Goal: Task Accomplishment & Management: Manage account settings

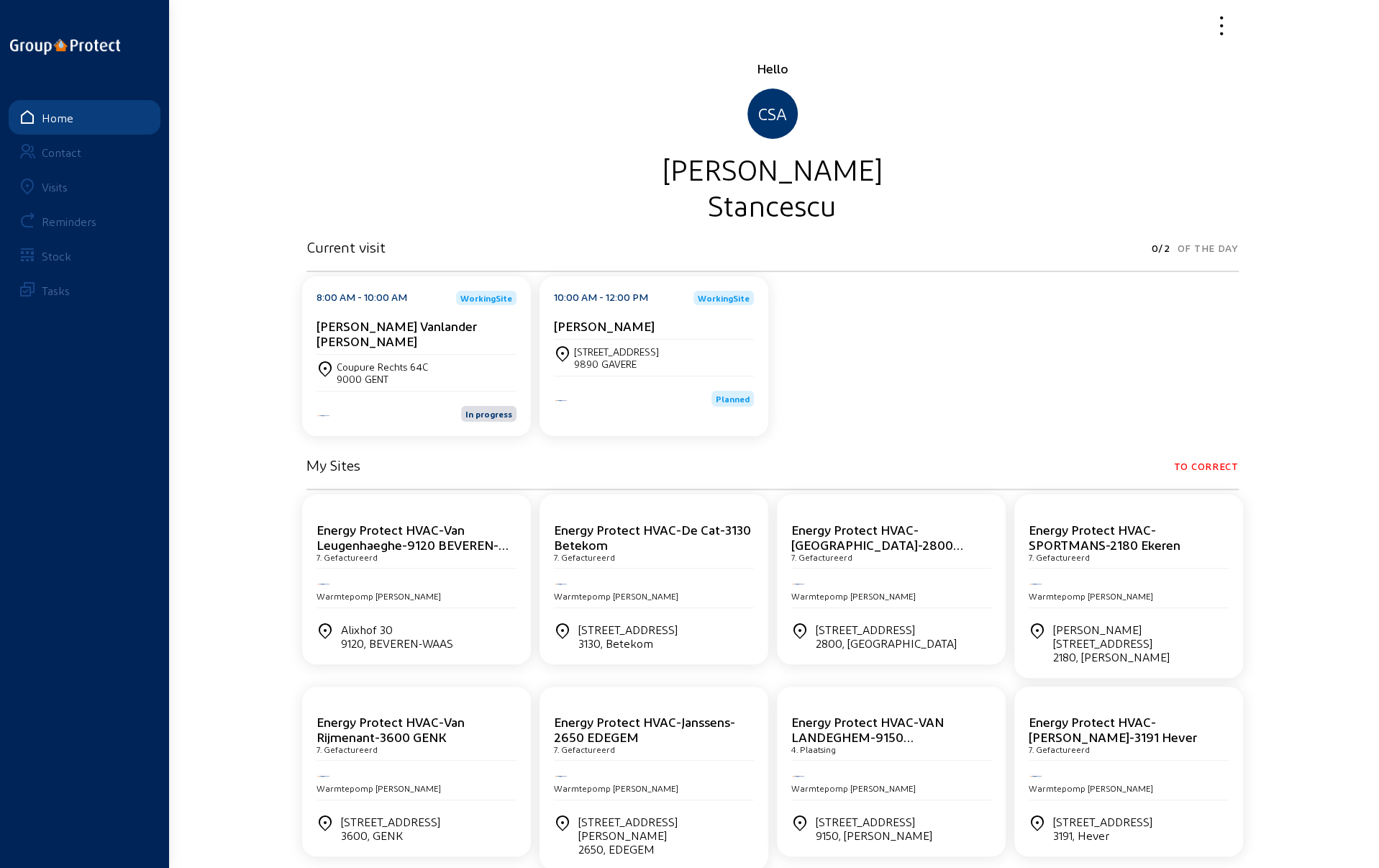
click at [61, 182] on div "Visits" at bounding box center [54, 187] width 26 height 14
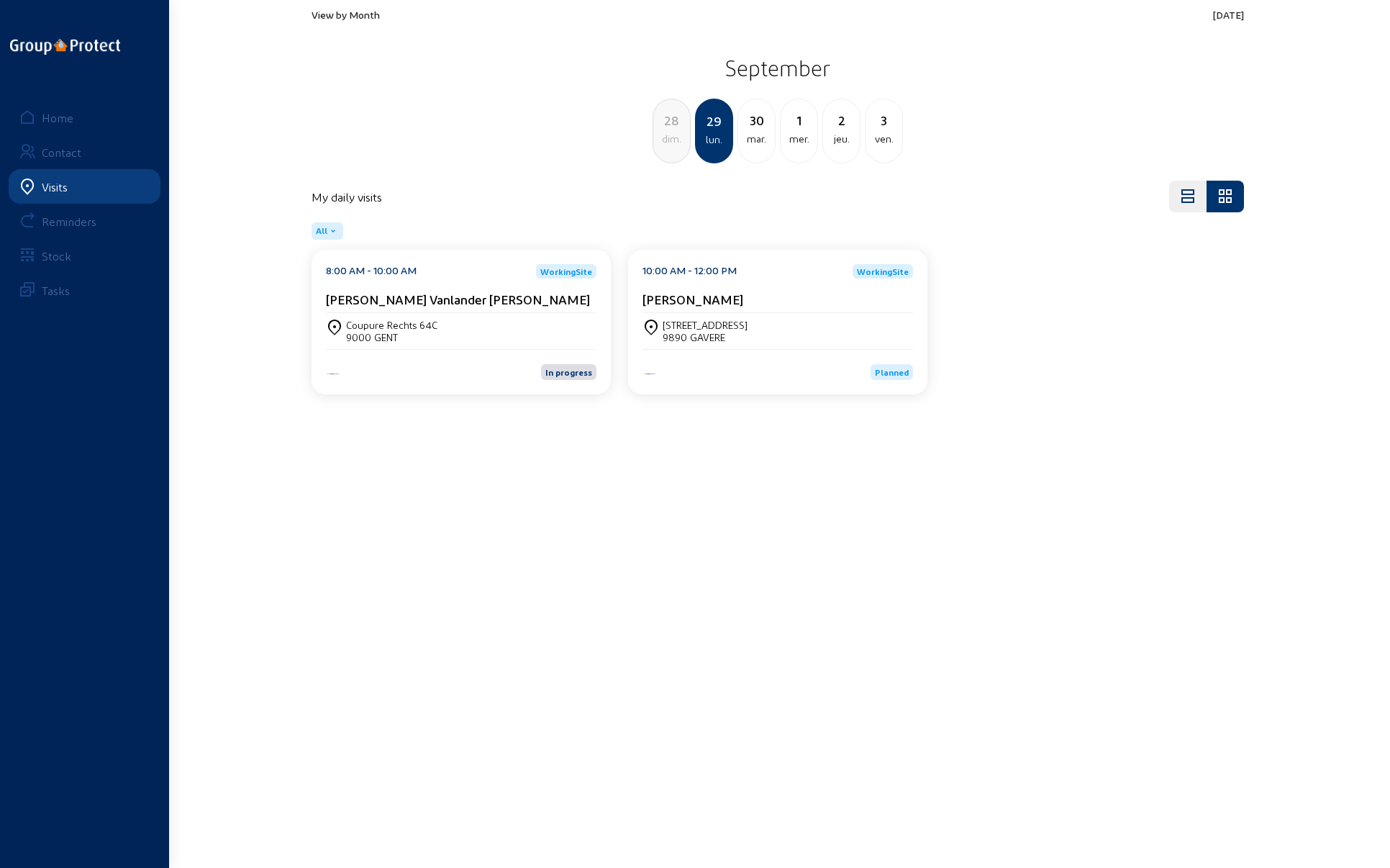
click at [411, 298] on cam-card-title "[PERSON_NAME] Vanlander [PERSON_NAME]" at bounding box center [458, 299] width 264 height 15
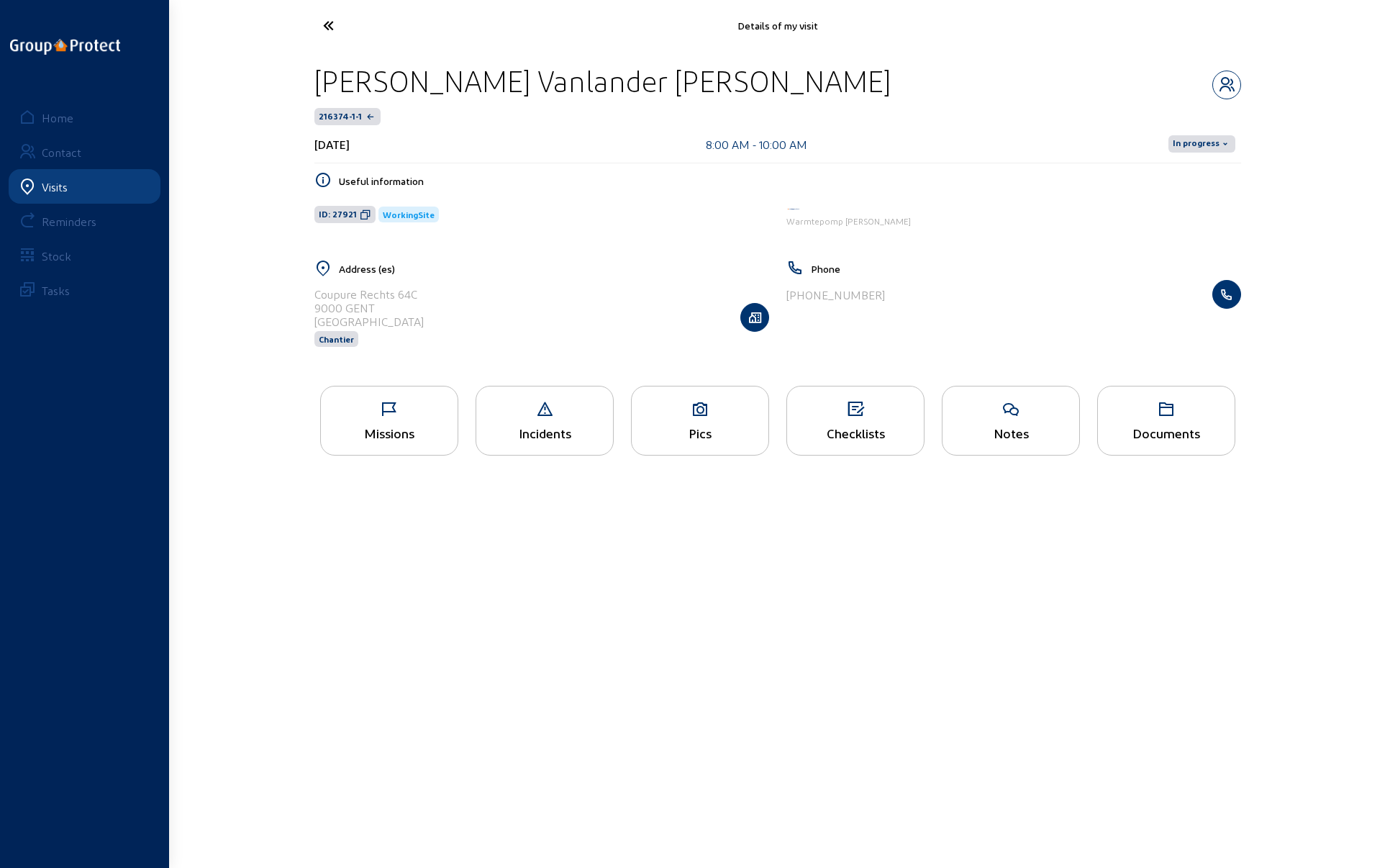
click at [374, 426] on div "Missions" at bounding box center [389, 432] width 137 height 15
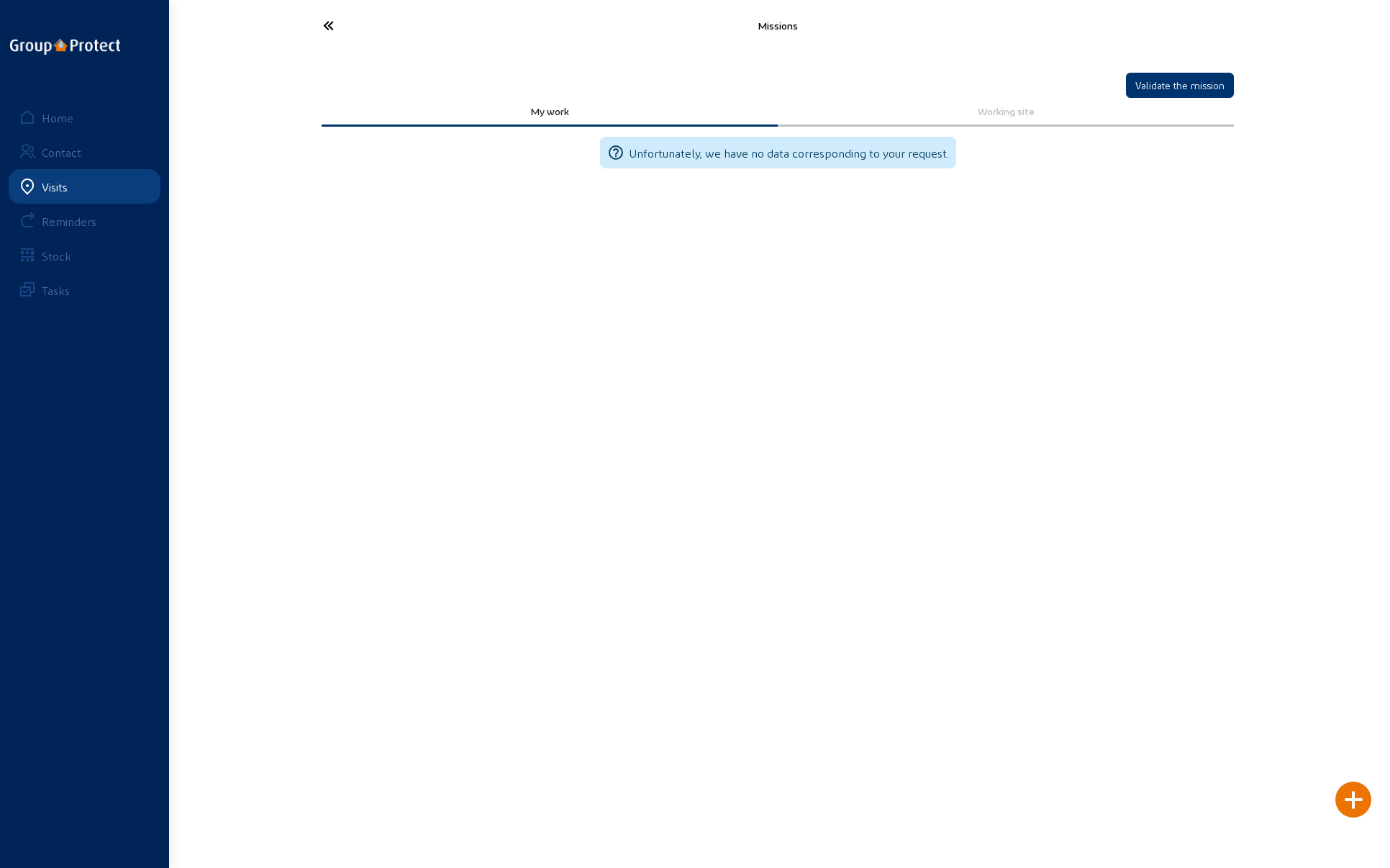
click at [327, 28] on icon at bounding box center [382, 25] width 132 height 25
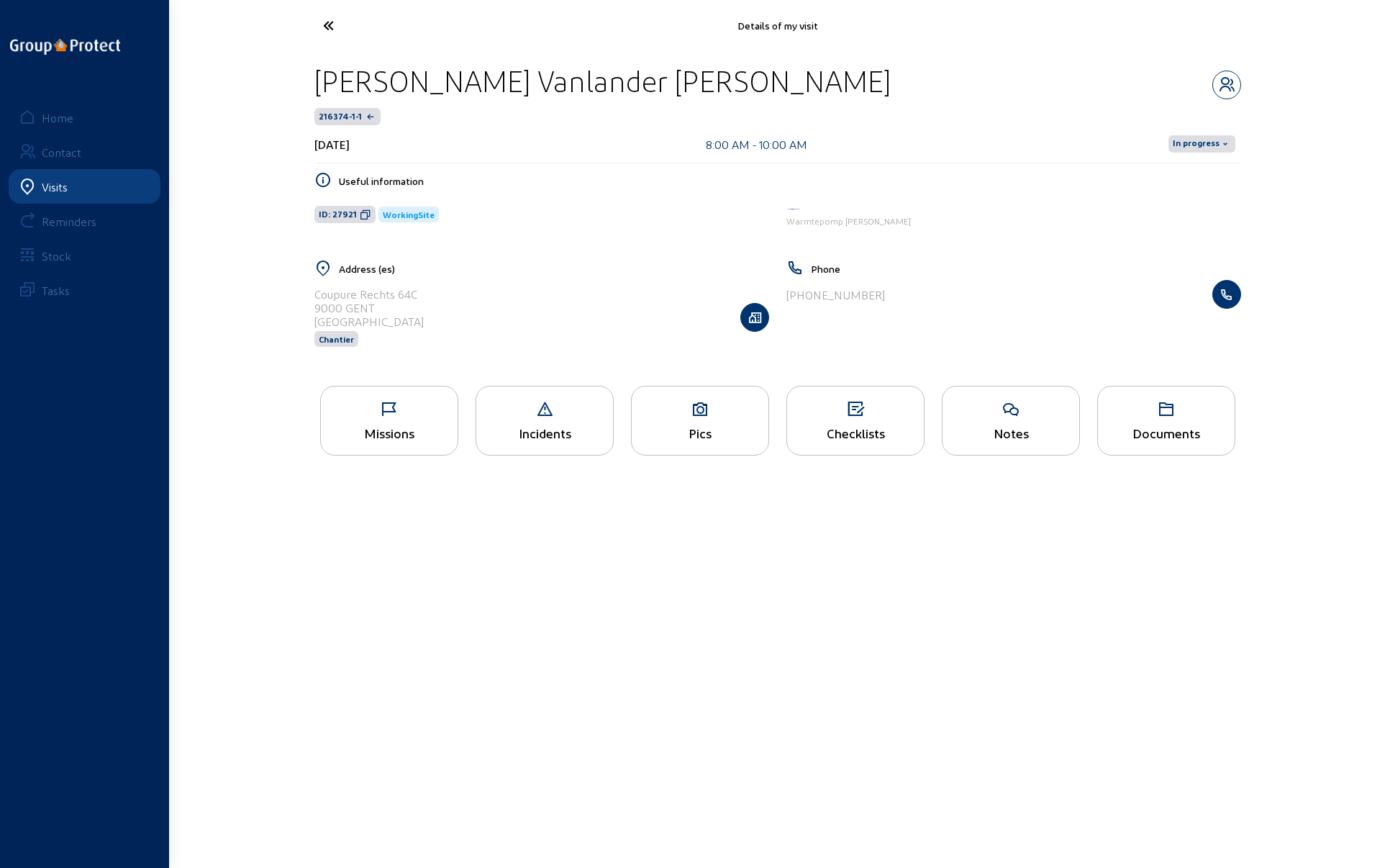
drag, startPoint x: 315, startPoint y: 82, endPoint x: 824, endPoint y: 82, distance: 509.0
click at [824, 82] on div "[PERSON_NAME] Vanlander [PERSON_NAME]" at bounding box center [778, 81] width 927 height 37
copy div "[PERSON_NAME] Vanlander [PERSON_NAME]"
click at [325, 22] on icon at bounding box center [382, 25] width 132 height 25
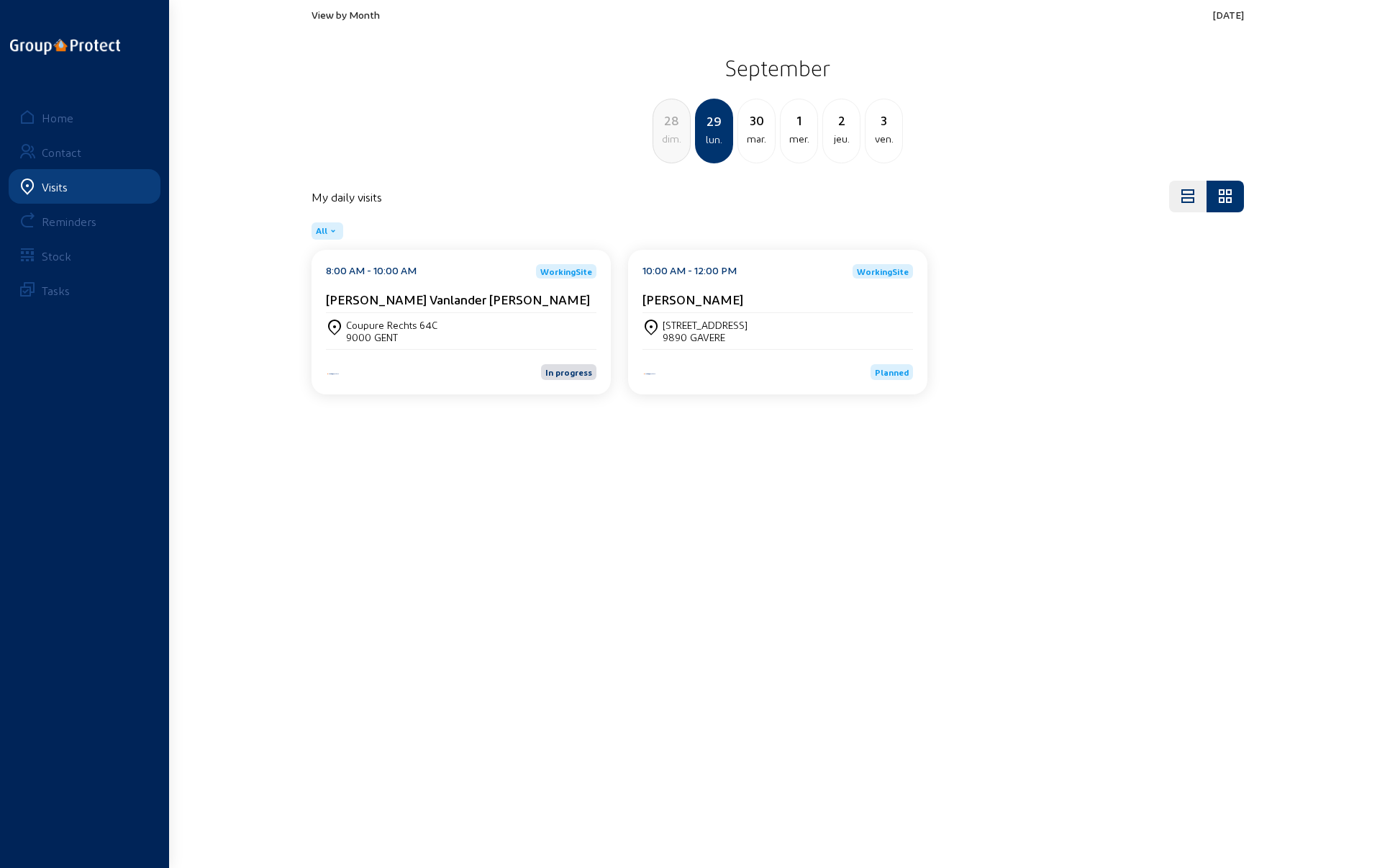
click at [676, 321] on div "[STREET_ADDRESS]" at bounding box center [705, 325] width 85 height 12
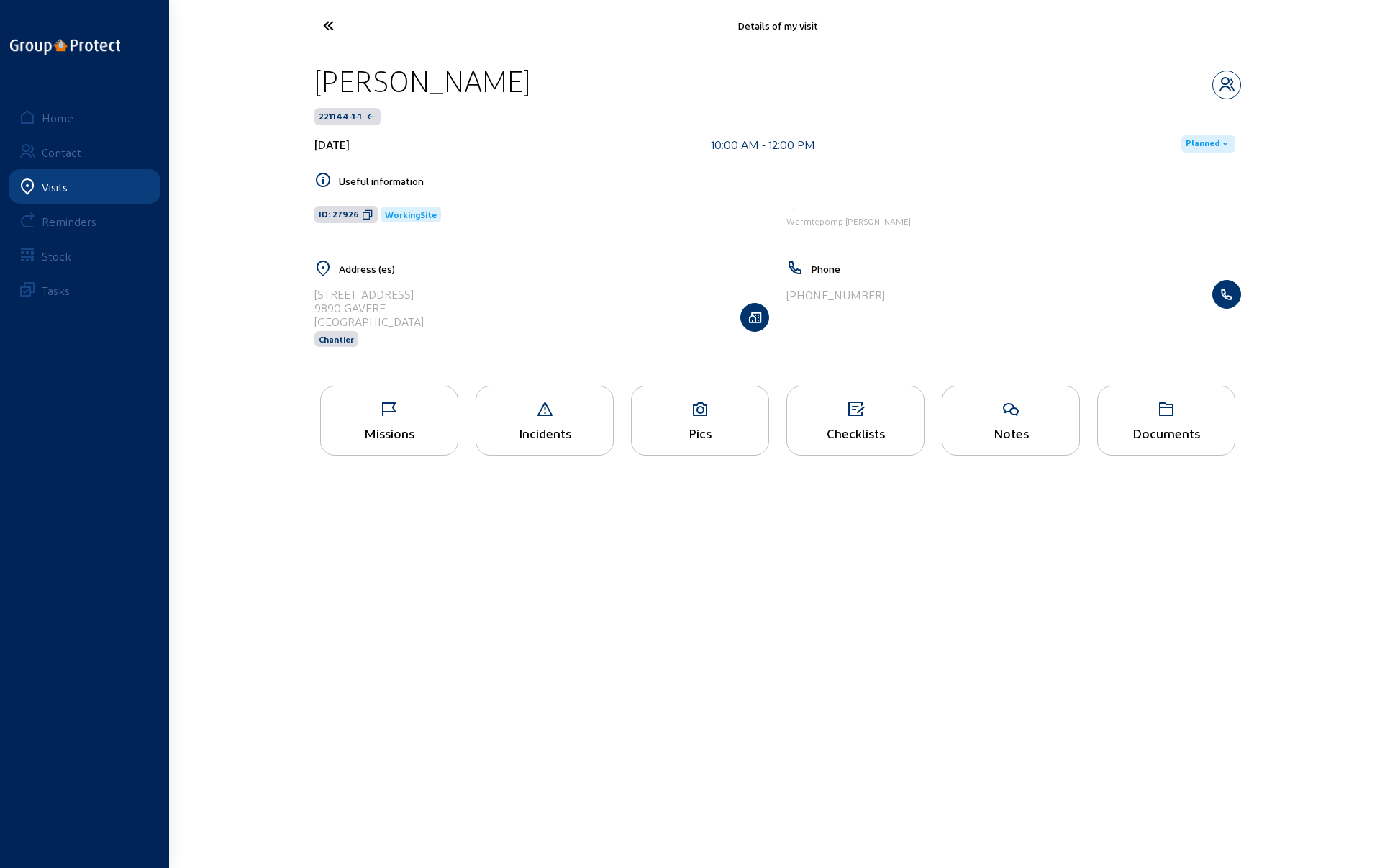
click at [365, 386] on div "Missions" at bounding box center [389, 420] width 138 height 70
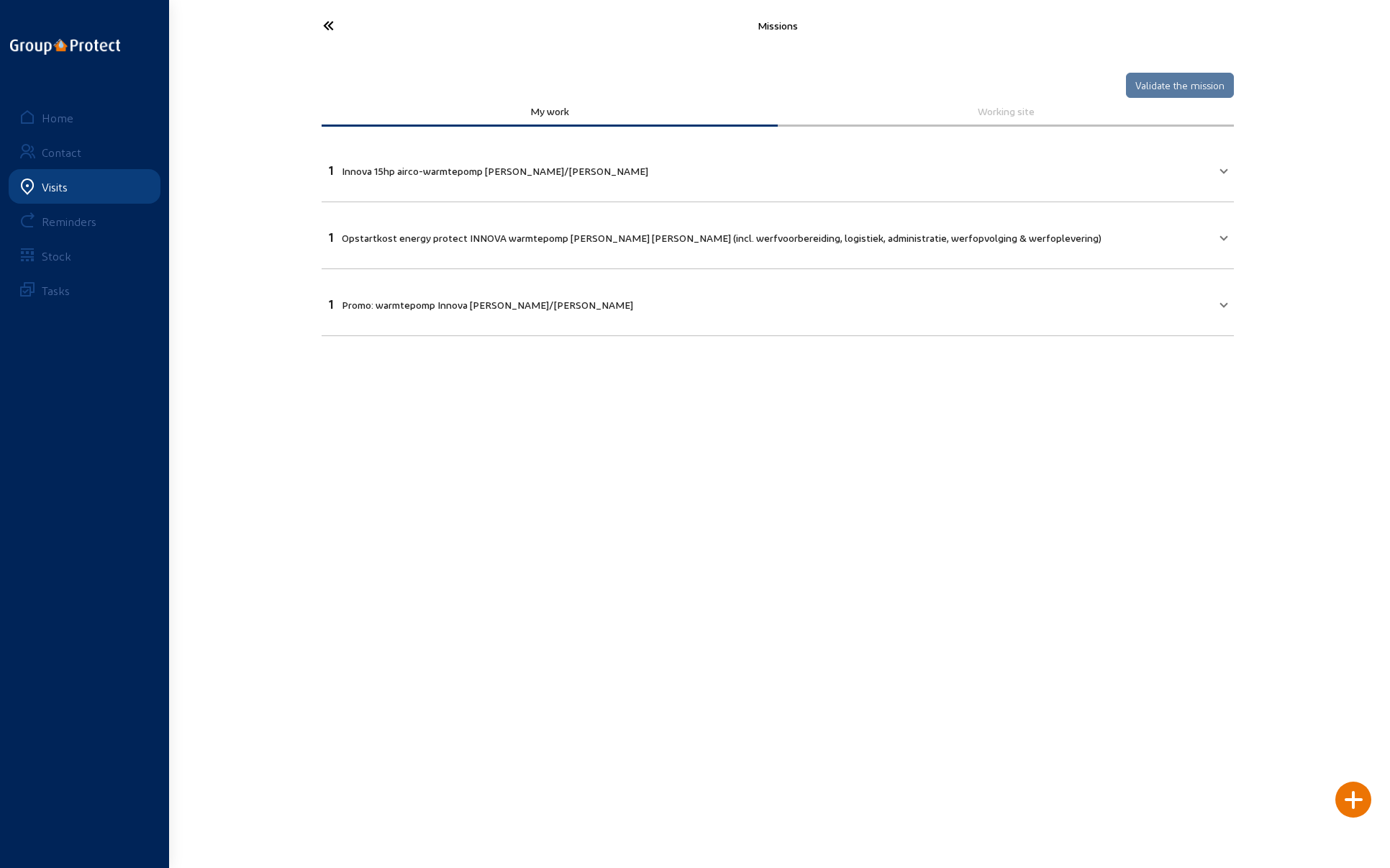
click at [327, 23] on icon at bounding box center [382, 25] width 132 height 25
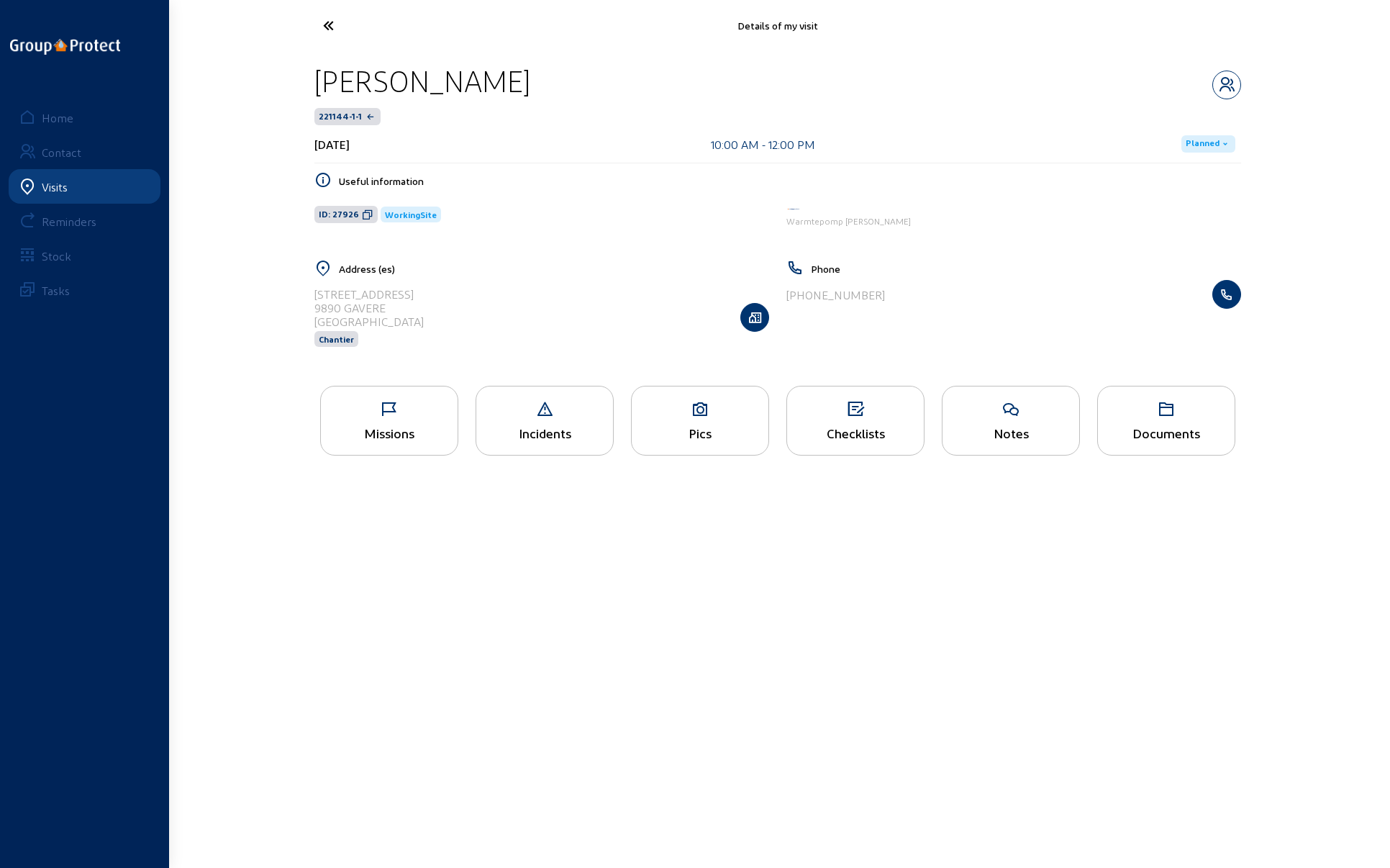
click at [325, 20] on icon at bounding box center [382, 25] width 132 height 25
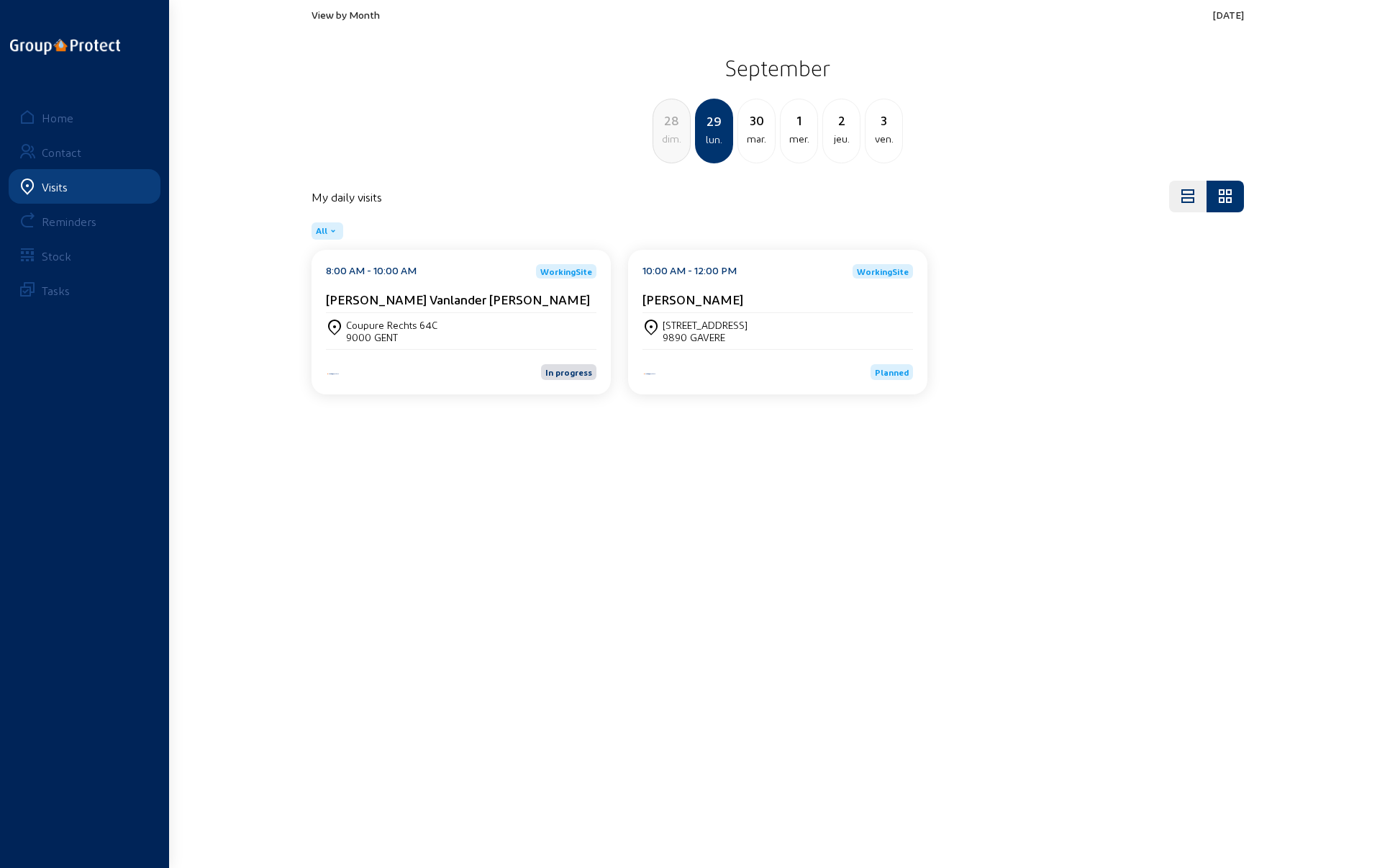
click at [398, 302] on cam-card-title "[PERSON_NAME] Vanlander [PERSON_NAME]" at bounding box center [458, 299] width 264 height 15
